Goal: Information Seeking & Learning: Learn about a topic

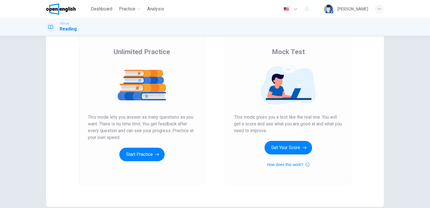
scroll to position [36, 0]
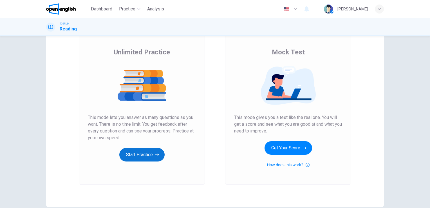
click at [144, 153] on button "Start Practice" at bounding box center [141, 155] width 45 height 14
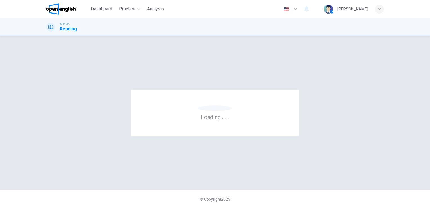
scroll to position [0, 0]
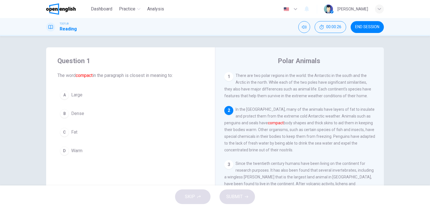
click at [80, 114] on span "Dense" at bounding box center [77, 113] width 13 height 7
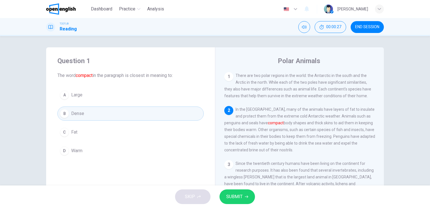
click at [239, 194] on span "SUBMIT" at bounding box center [234, 196] width 16 height 8
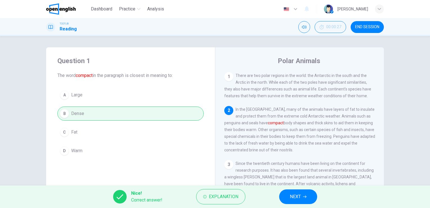
click at [303, 195] on icon "button" at bounding box center [304, 196] width 3 height 3
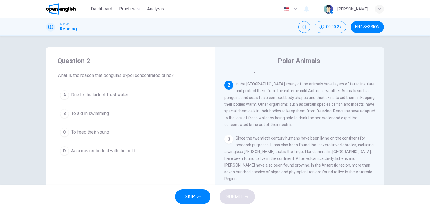
scroll to position [35, 0]
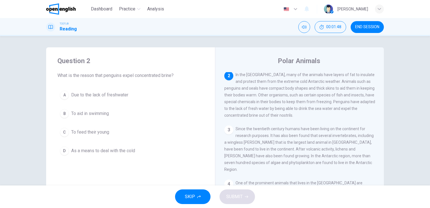
click at [113, 150] on span "As a means to deal with the cold" at bounding box center [103, 150] width 64 height 7
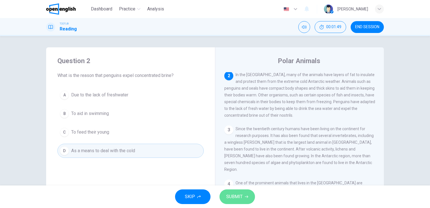
click at [243, 193] on button "SUBMIT" at bounding box center [236, 196] width 35 height 15
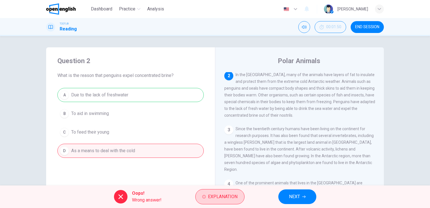
click at [223, 197] on span "Explanation" at bounding box center [223, 196] width 30 height 8
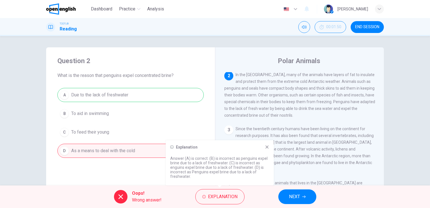
click at [301, 194] on button "NEXT" at bounding box center [297, 196] width 38 height 15
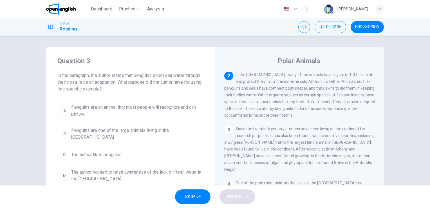
scroll to position [28, 0]
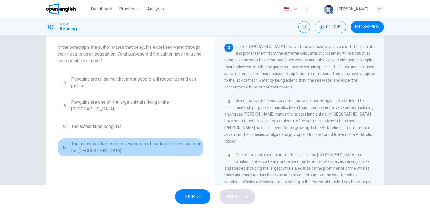
click at [146, 144] on span "The author wanted to raise awareness of the lack of fresh water in the Antarctic" at bounding box center [136, 147] width 130 height 14
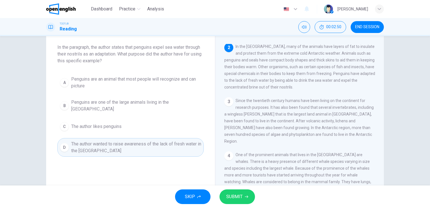
click at [241, 193] on span "SUBMIT" at bounding box center [234, 196] width 16 height 8
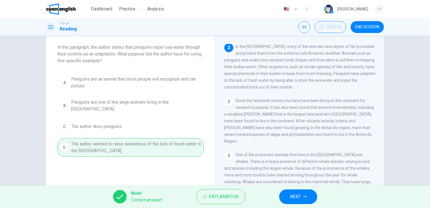
click at [301, 194] on span "NEXT" at bounding box center [295, 196] width 11 height 8
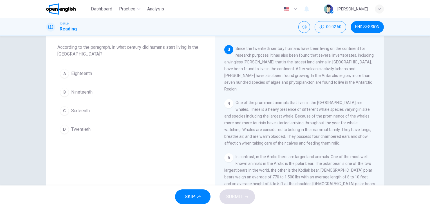
scroll to position [90, 0]
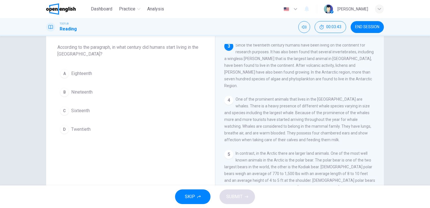
click at [83, 129] on span "Twentieth" at bounding box center [80, 129] width 19 height 7
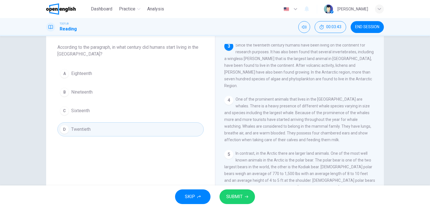
click at [236, 193] on span "SUBMIT" at bounding box center [234, 196] width 16 height 8
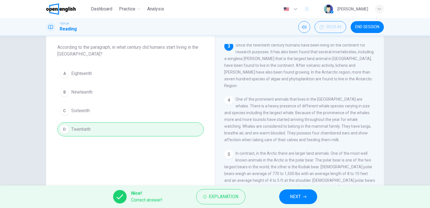
click at [294, 194] on span "NEXT" at bounding box center [295, 196] width 11 height 8
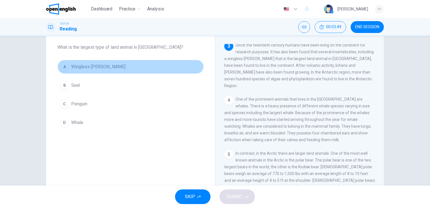
click at [90, 70] on button "A Wingless midge" at bounding box center [130, 67] width 146 height 14
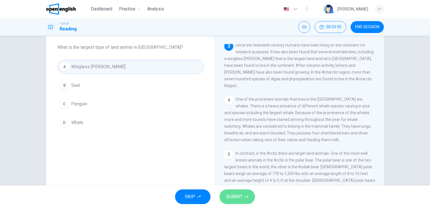
click at [245, 196] on icon "button" at bounding box center [246, 196] width 3 height 3
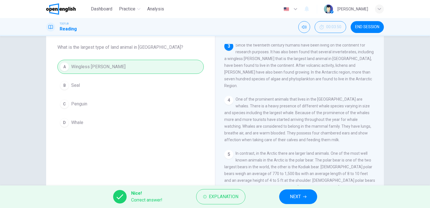
click at [319, 198] on div "Nice! Correct answer! Explanation NEXT" at bounding box center [215, 196] width 430 height 23
click at [307, 197] on button "NEXT" at bounding box center [298, 196] width 38 height 15
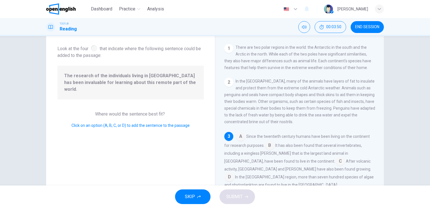
scroll to position [34, 0]
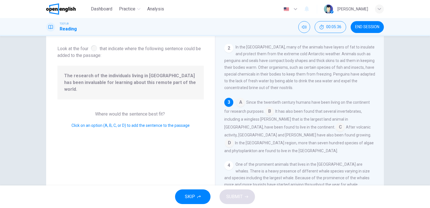
click at [241, 104] on input at bounding box center [240, 102] width 9 height 9
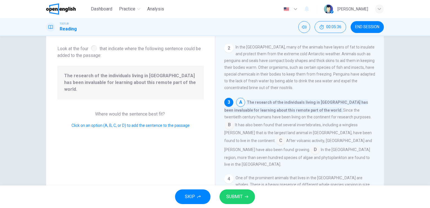
click at [238, 197] on span "SUBMIT" at bounding box center [234, 196] width 16 height 8
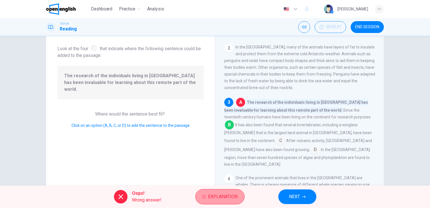
click at [230, 197] on span "Explanation" at bounding box center [223, 196] width 30 height 8
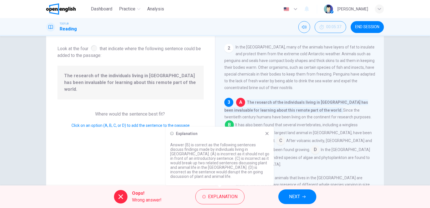
click at [266, 136] on icon at bounding box center [267, 133] width 5 height 5
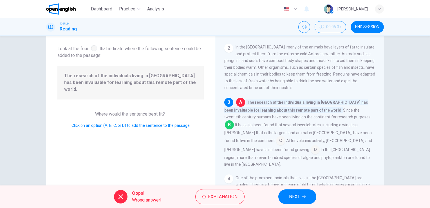
click at [296, 195] on span "NEXT" at bounding box center [294, 196] width 11 height 8
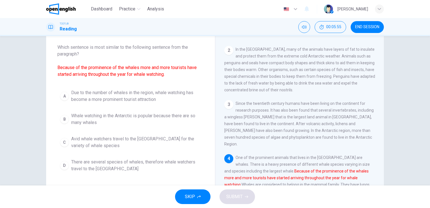
scroll to position [84, 0]
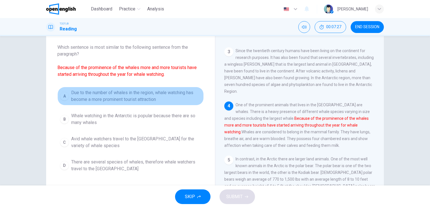
click at [145, 101] on span "Due to the number of whales in the region, whale watching has become a more pro…" at bounding box center [136, 96] width 130 height 14
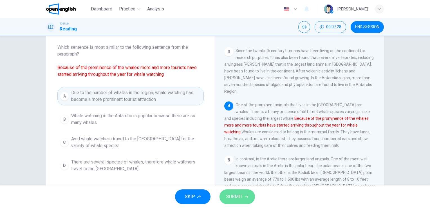
click at [243, 200] on button "SUBMIT" at bounding box center [236, 196] width 35 height 15
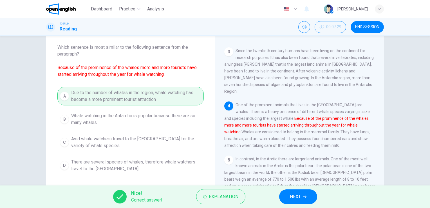
click at [303, 196] on button "NEXT" at bounding box center [298, 196] width 38 height 15
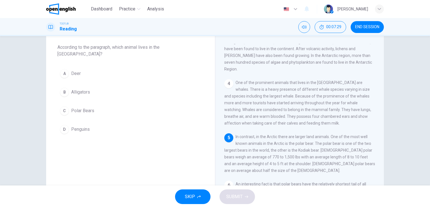
scroll to position [131, 0]
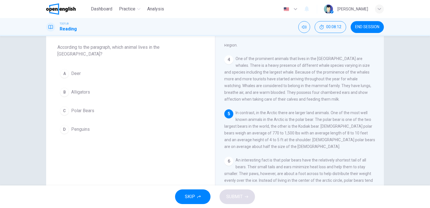
click at [71, 107] on span "Polar Bears" at bounding box center [82, 110] width 23 height 7
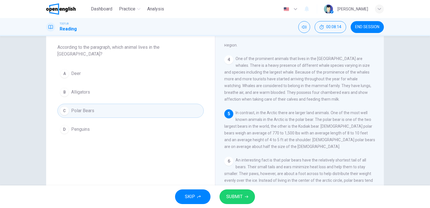
click at [237, 195] on span "SUBMIT" at bounding box center [234, 196] width 16 height 8
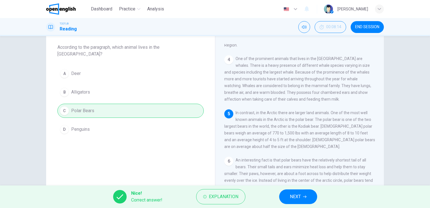
click at [308, 199] on button "NEXT" at bounding box center [298, 196] width 38 height 15
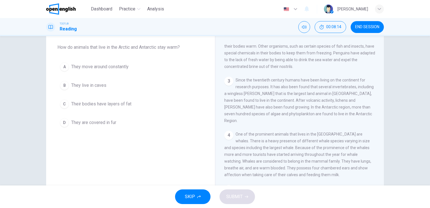
scroll to position [35, 0]
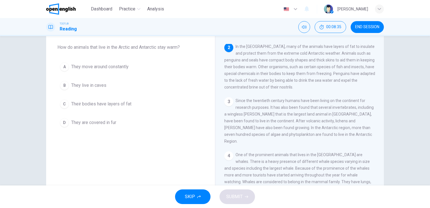
click at [89, 107] on span "Their bodies have layers of fat" at bounding box center [101, 103] width 60 height 7
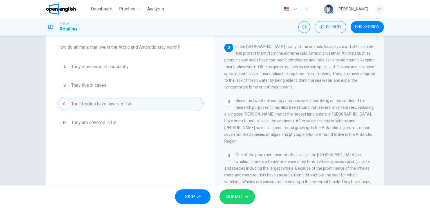
click at [236, 196] on span "SUBMIT" at bounding box center [234, 196] width 16 height 8
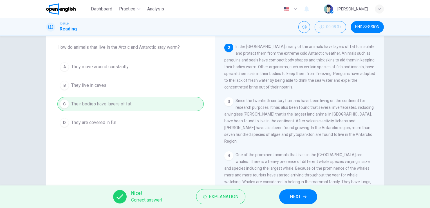
click at [299, 196] on span "NEXT" at bounding box center [295, 196] width 11 height 8
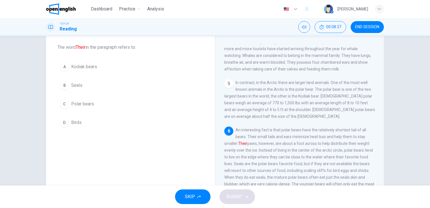
scroll to position [165, 0]
click at [90, 102] on span "Polar bears" at bounding box center [82, 103] width 23 height 7
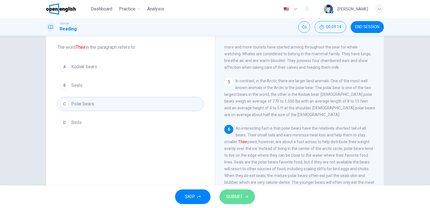
click at [237, 195] on span "SUBMIT" at bounding box center [234, 196] width 16 height 8
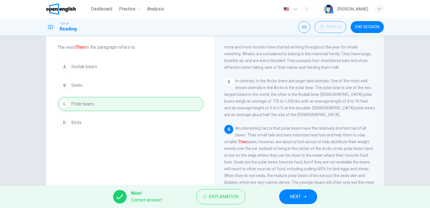
click at [302, 197] on button "NEXT" at bounding box center [298, 196] width 38 height 15
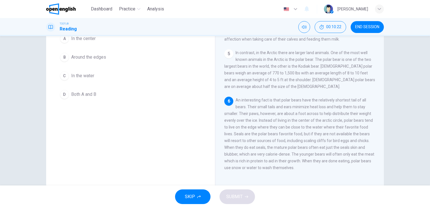
scroll to position [28, 0]
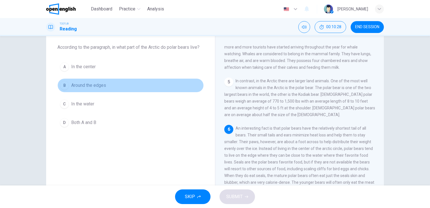
click at [99, 84] on span "Around the edges" at bounding box center [88, 85] width 35 height 7
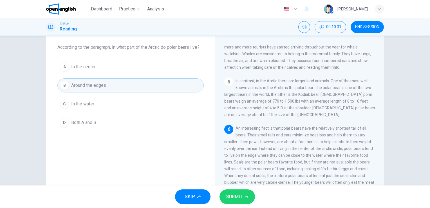
click at [237, 196] on span "SUBMIT" at bounding box center [234, 196] width 16 height 8
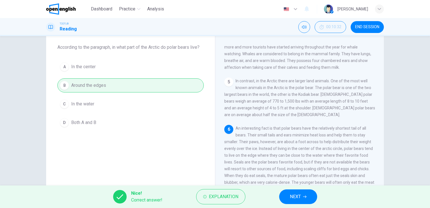
click at [302, 193] on button "NEXT" at bounding box center [298, 196] width 38 height 15
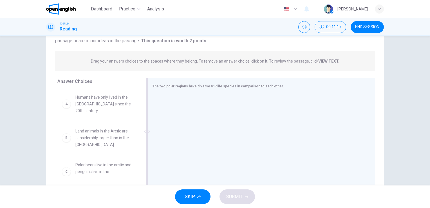
scroll to position [56, 0]
drag, startPoint x: 108, startPoint y: 104, endPoint x: 206, endPoint y: 105, distance: 98.2
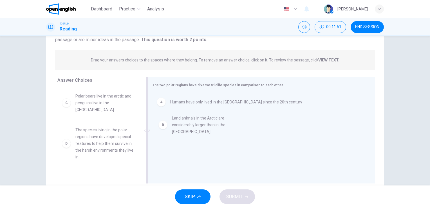
drag, startPoint x: 104, startPoint y: 103, endPoint x: 204, endPoint y: 125, distance: 102.1
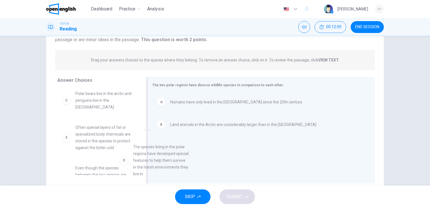
scroll to position [8, 0]
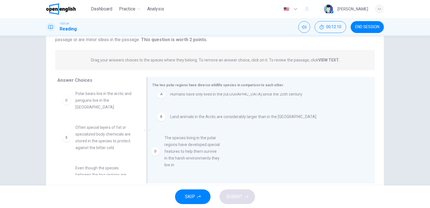
drag, startPoint x: 107, startPoint y: 137, endPoint x: 201, endPoint y: 148, distance: 94.6
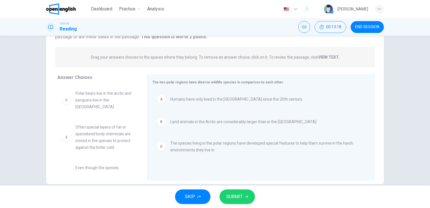
scroll to position [69, 0]
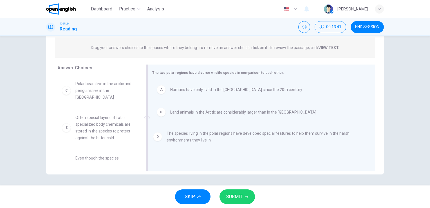
drag, startPoint x: 195, startPoint y: 141, endPoint x: 192, endPoint y: 141, distance: 3.7
click at [192, 141] on span "The species living in the polar regions have developed special features to help…" at bounding box center [265, 137] width 191 height 14
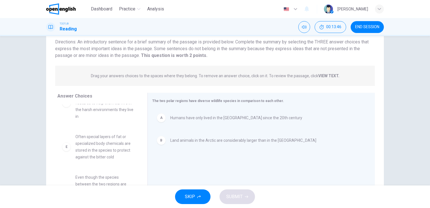
scroll to position [28, 0]
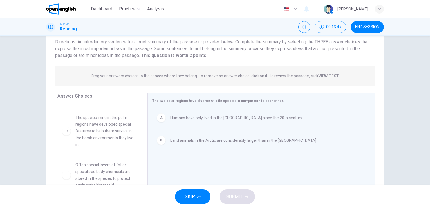
click at [119, 135] on span "The species living in the polar regions have developed special features to help…" at bounding box center [104, 131] width 59 height 34
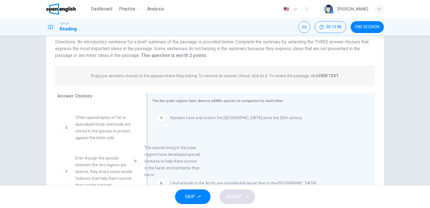
drag, startPoint x: 110, startPoint y: 134, endPoint x: 196, endPoint y: 167, distance: 91.2
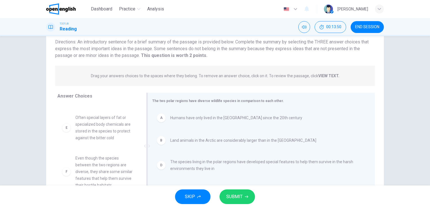
scroll to position [69, 0]
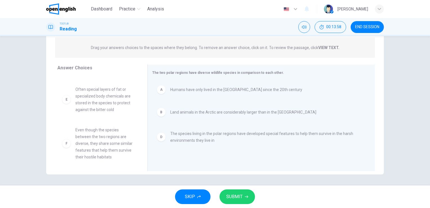
click at [238, 195] on span "SUBMIT" at bounding box center [234, 196] width 16 height 8
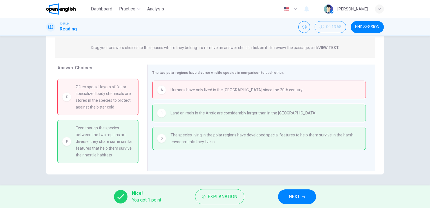
click at [301, 197] on button "NEXT" at bounding box center [297, 196] width 38 height 15
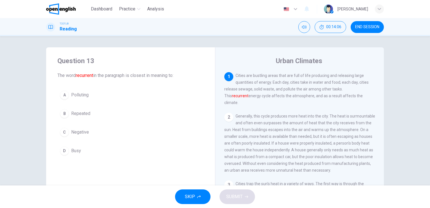
click at [373, 25] on span "END SESSION" at bounding box center [367, 27] width 24 height 5
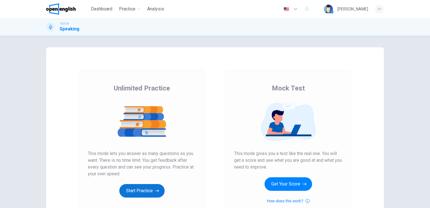
click at [138, 192] on button "Start Practice" at bounding box center [141, 191] width 45 height 14
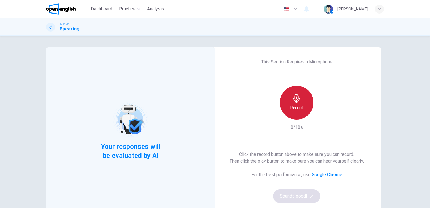
click at [296, 106] on h6 "Record" at bounding box center [296, 107] width 13 height 7
click at [295, 106] on h6 "Stop" at bounding box center [296, 107] width 8 height 7
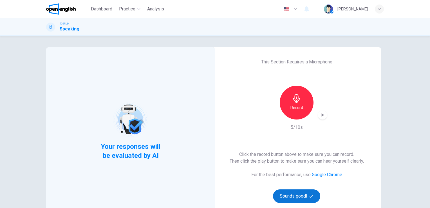
click at [295, 196] on button "Sounds good!" at bounding box center [296, 196] width 47 height 14
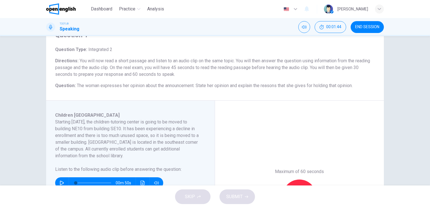
scroll to position [56, 0]
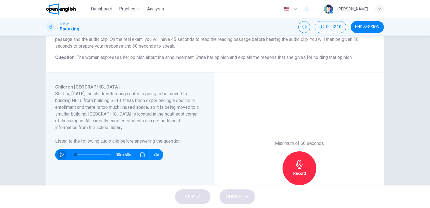
click at [57, 154] on button "button" at bounding box center [61, 154] width 9 height 11
type input "*"
click at [297, 168] on icon "button" at bounding box center [299, 164] width 6 height 9
click at [302, 167] on icon "button" at bounding box center [299, 164] width 9 height 9
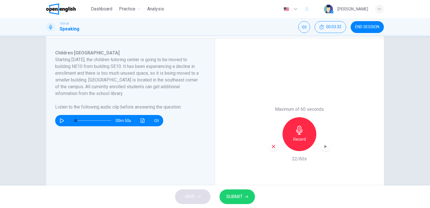
scroll to position [113, 0]
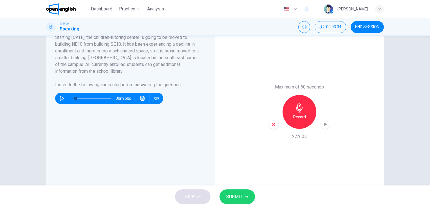
click at [236, 198] on span "SUBMIT" at bounding box center [234, 196] width 16 height 8
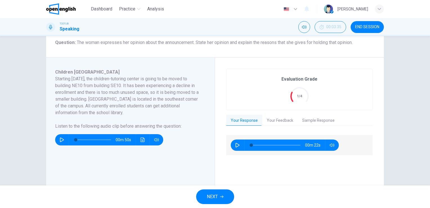
scroll to position [84, 0]
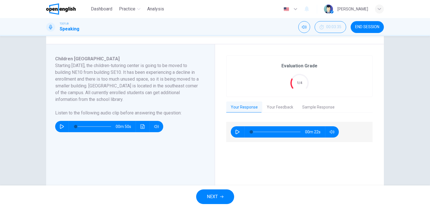
click at [236, 131] on icon "button" at bounding box center [237, 131] width 5 height 5
type input "*"
click at [280, 108] on button "Your Feedback" at bounding box center [279, 107] width 35 height 12
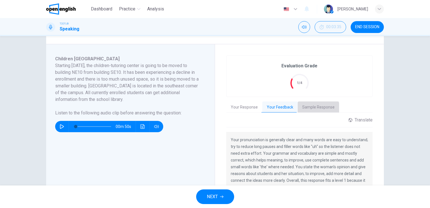
click at [315, 109] on button "Sample Response" at bounding box center [318, 107] width 41 height 12
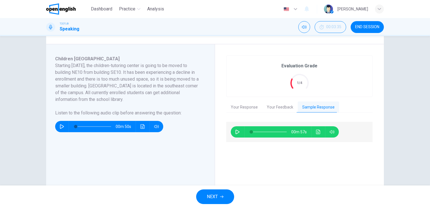
click at [238, 130] on icon "button" at bounding box center [237, 131] width 5 height 5
type input "*"
click at [214, 196] on span "NEXT" at bounding box center [212, 196] width 11 height 8
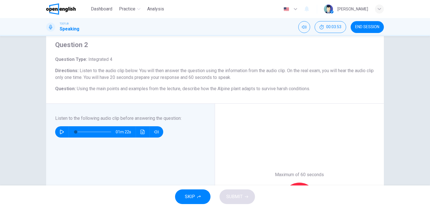
scroll to position [28, 0]
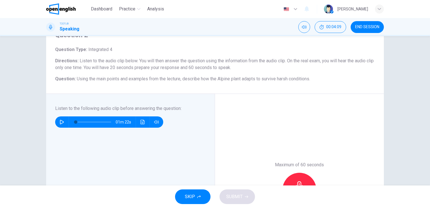
click at [60, 121] on icon "button" at bounding box center [62, 122] width 4 height 5
type input "*"
click at [60, 122] on icon "button" at bounding box center [62, 122] width 5 height 5
type input "*"
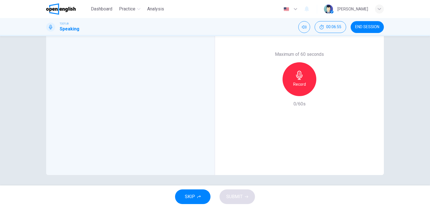
scroll to position [139, 0]
click at [295, 83] on h6 "Record" at bounding box center [299, 83] width 13 height 7
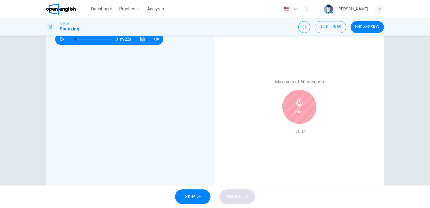
scroll to position [83, 0]
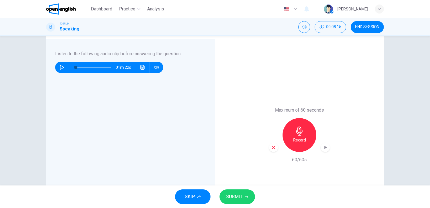
click at [296, 136] on h6 "Record" at bounding box center [299, 139] width 13 height 7
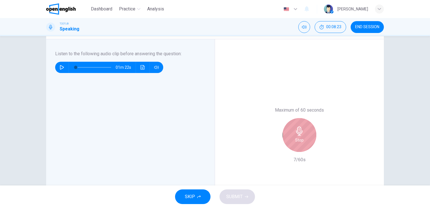
click at [302, 135] on div "Stop" at bounding box center [300, 135] width 34 height 34
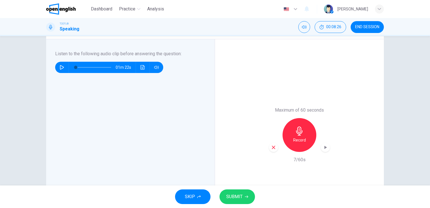
click at [274, 148] on icon "button" at bounding box center [273, 146] width 3 height 3
click at [301, 134] on icon "button" at bounding box center [299, 130] width 9 height 9
click at [302, 134] on icon "button" at bounding box center [299, 130] width 9 height 9
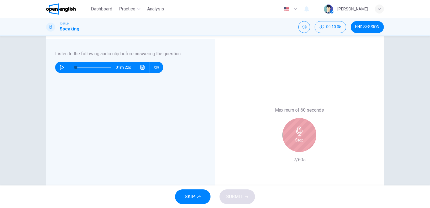
drag, startPoint x: 301, startPoint y: 136, endPoint x: 313, endPoint y: 136, distance: 11.8
click at [302, 136] on div "Stop" at bounding box center [300, 135] width 34 height 34
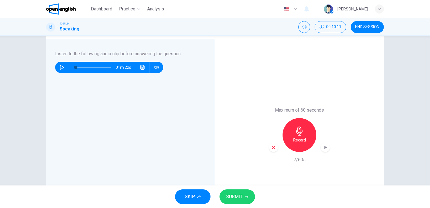
click at [272, 148] on icon "button" at bounding box center [273, 147] width 5 height 5
click at [299, 136] on div "Record" at bounding box center [300, 135] width 34 height 34
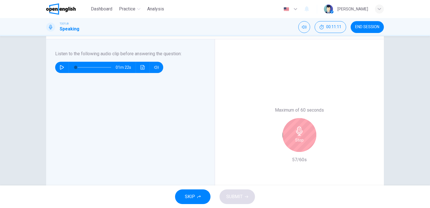
drag, startPoint x: 297, startPoint y: 138, endPoint x: 304, endPoint y: 138, distance: 7.0
click at [298, 138] on h6 "Stop" at bounding box center [299, 139] width 8 height 7
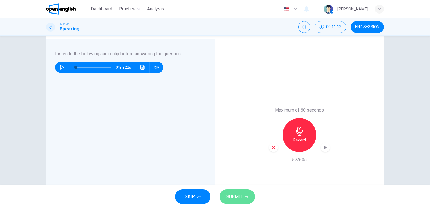
click at [232, 198] on span "SUBMIT" at bounding box center [234, 196] width 16 height 8
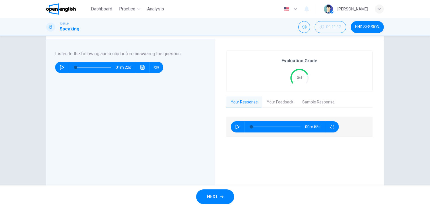
click at [236, 126] on icon "button" at bounding box center [238, 126] width 4 height 5
type input "*"
click at [276, 100] on button "Your Feedback" at bounding box center [279, 102] width 35 height 12
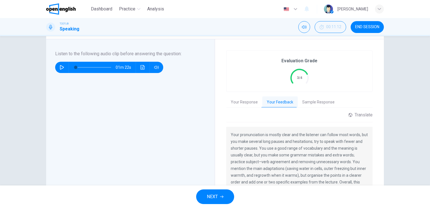
scroll to position [111, 0]
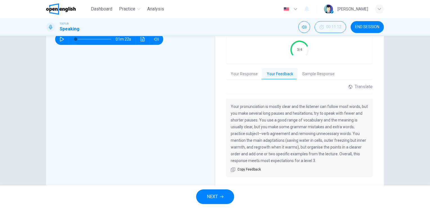
click at [322, 73] on button "Sample Response" at bounding box center [318, 74] width 41 height 12
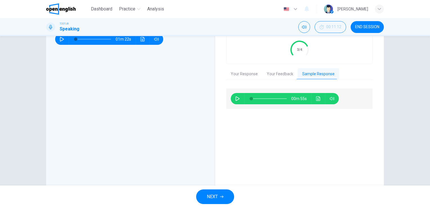
click at [235, 97] on icon "button" at bounding box center [237, 98] width 5 height 5
type input "*"
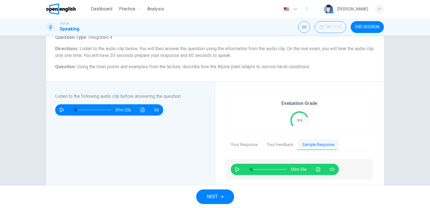
scroll to position [0, 0]
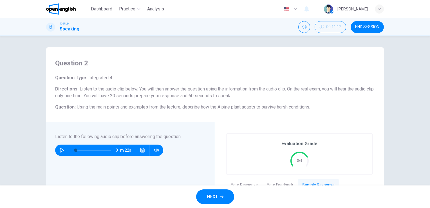
click at [369, 25] on span "END SESSION" at bounding box center [367, 27] width 24 height 5
